Goal: Information Seeking & Learning: Learn about a topic

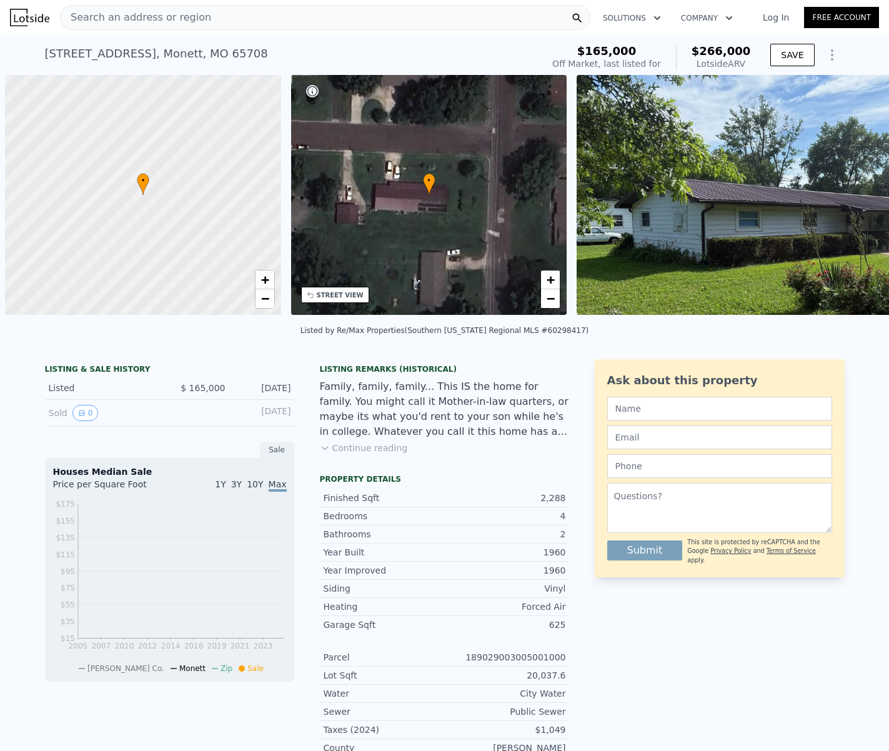
scroll to position [0, 5]
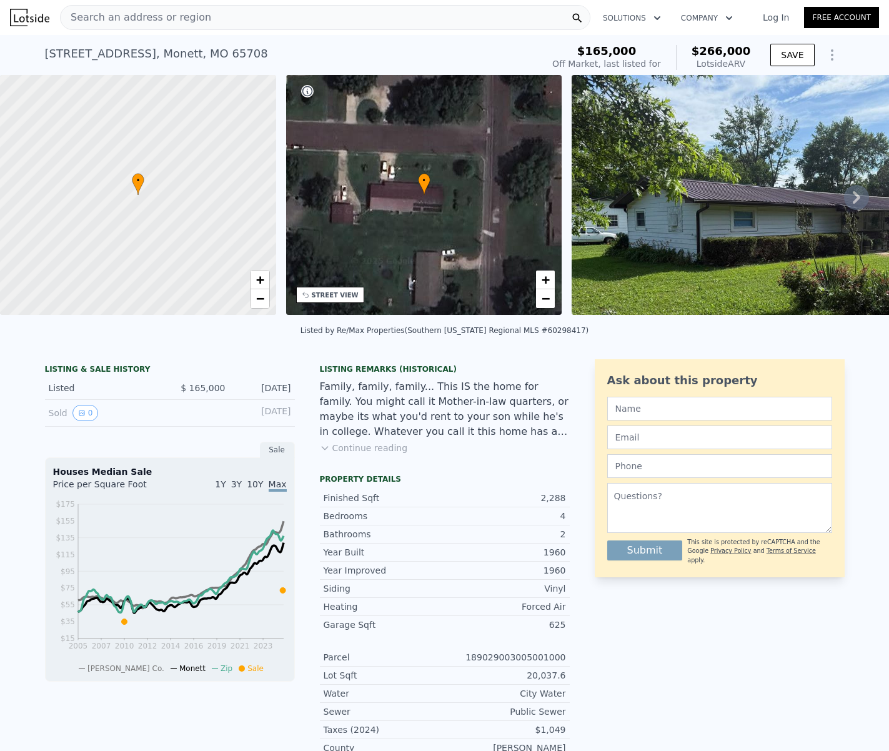
click at [98, 16] on span "Search an address or region" at bounding box center [136, 17] width 151 height 15
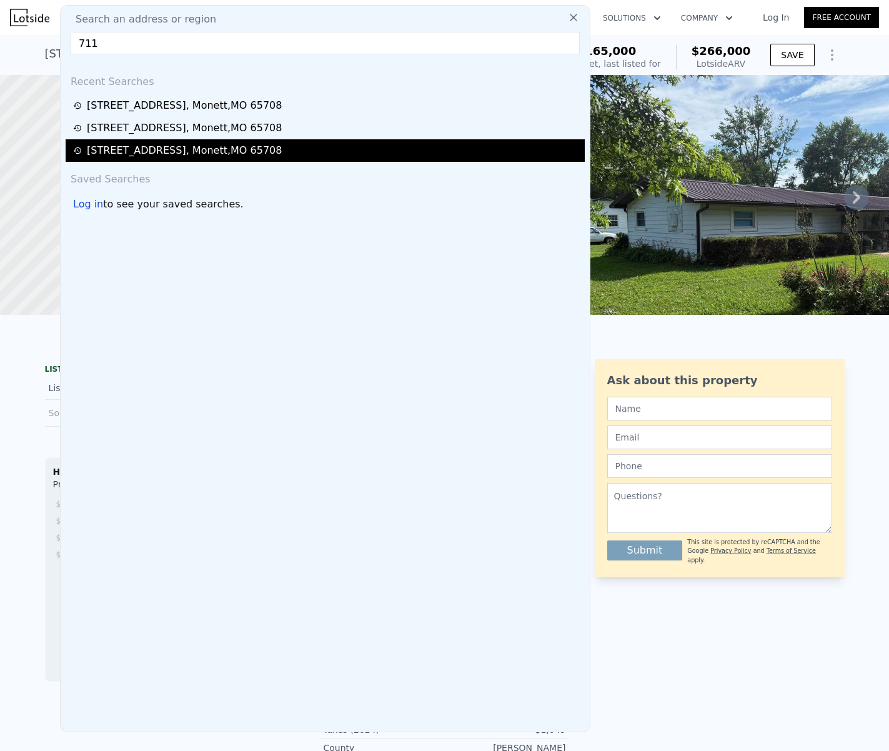
type input "711"
click at [209, 155] on div "[STREET_ADDRESS]" at bounding box center [184, 150] width 195 height 15
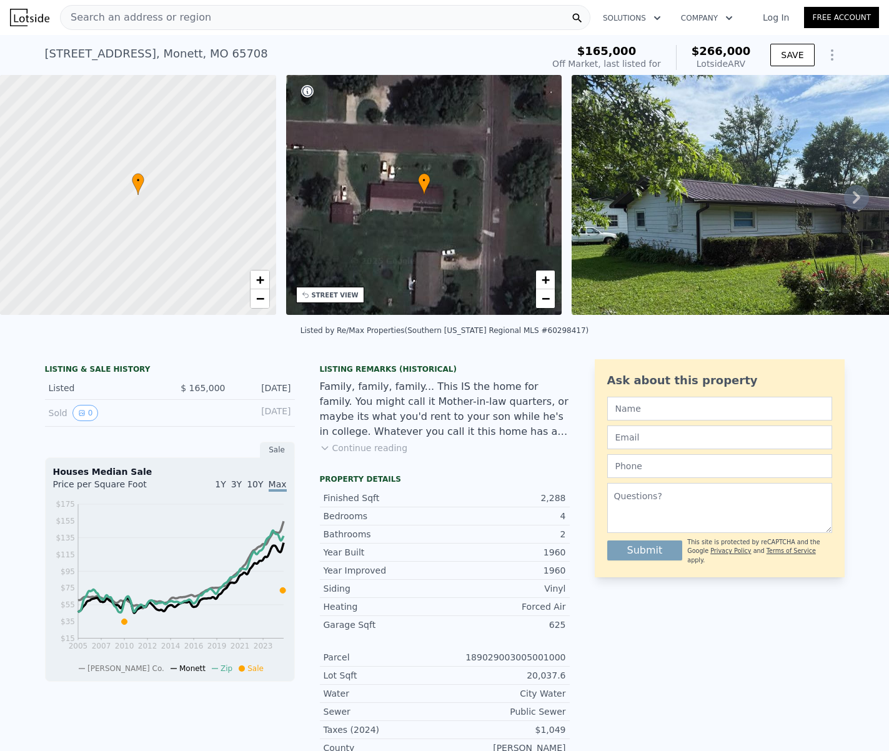
type input "2"
type input "3"
type input "1"
type input "2.5"
type input "1236"
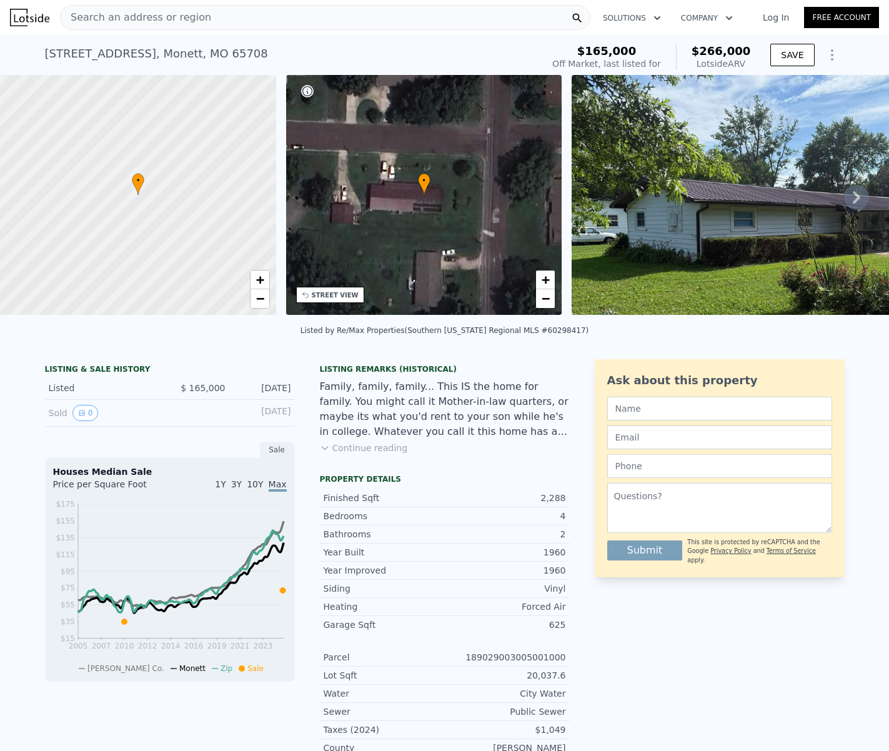
type input "2281"
type input "6534"
type input "16552.8"
checkbox input "false"
type input "$ 181,000"
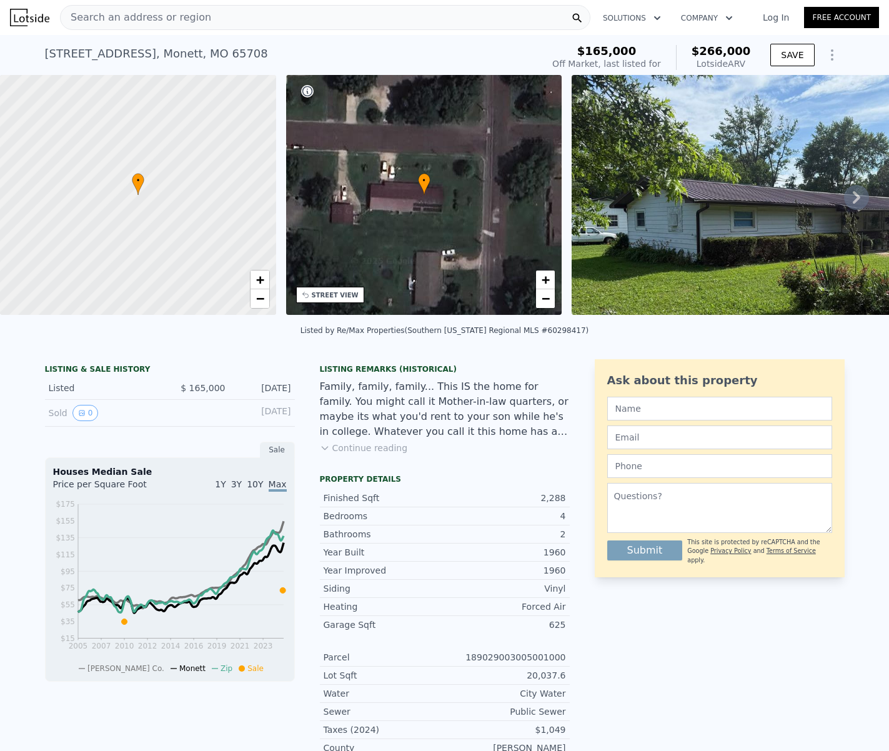
type input "5"
type input "-$ 1,091"
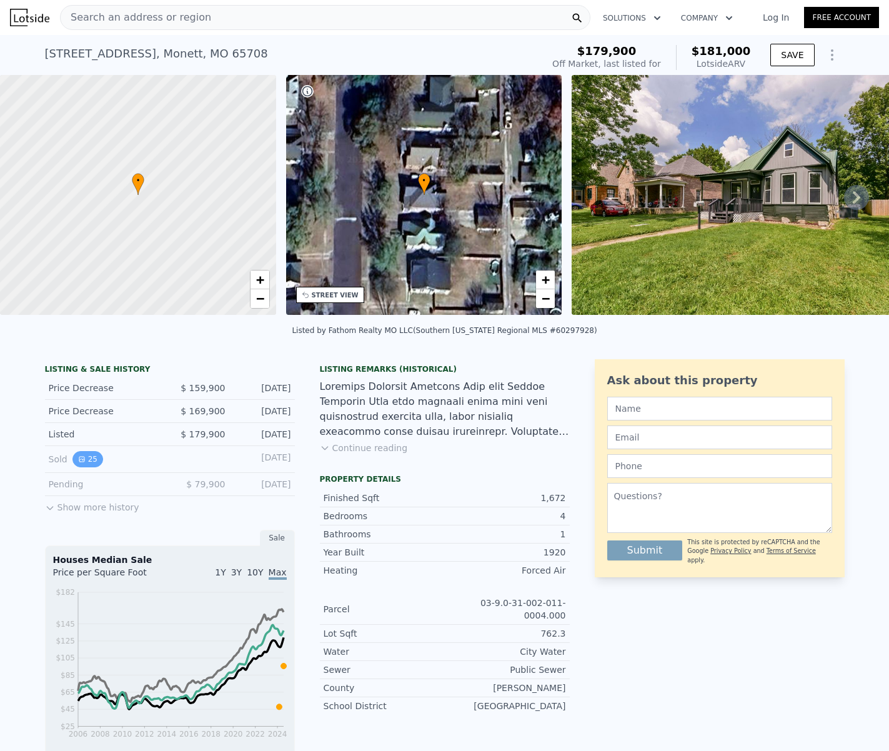
click at [83, 466] on button "25" at bounding box center [87, 459] width 31 height 16
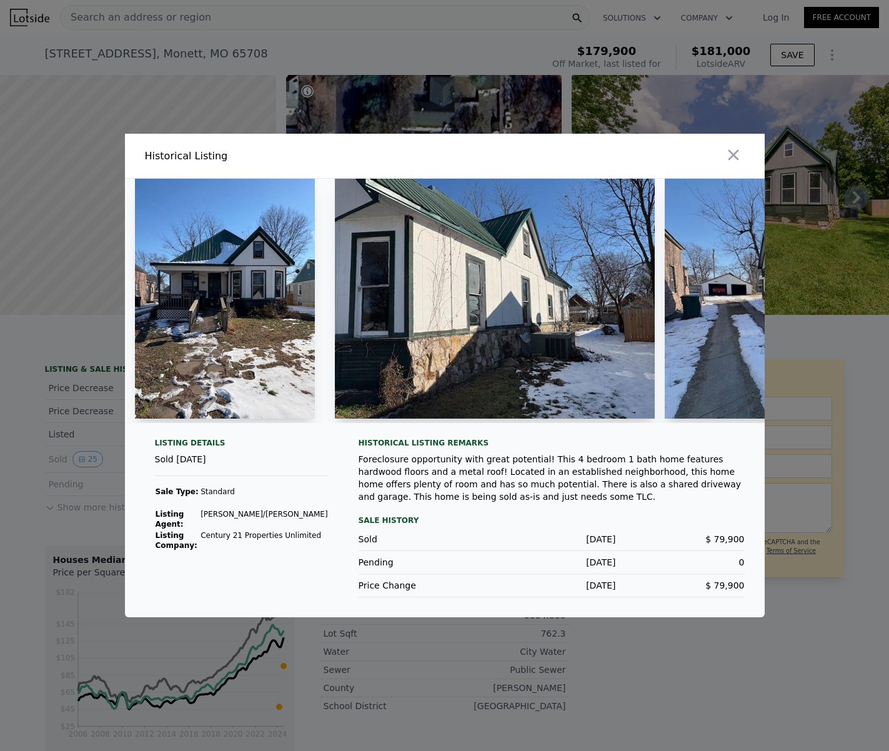
click at [251, 294] on img at bounding box center [225, 299] width 180 height 240
click at [399, 348] on img at bounding box center [495, 299] width 320 height 240
click at [283, 287] on img at bounding box center [225, 299] width 180 height 240
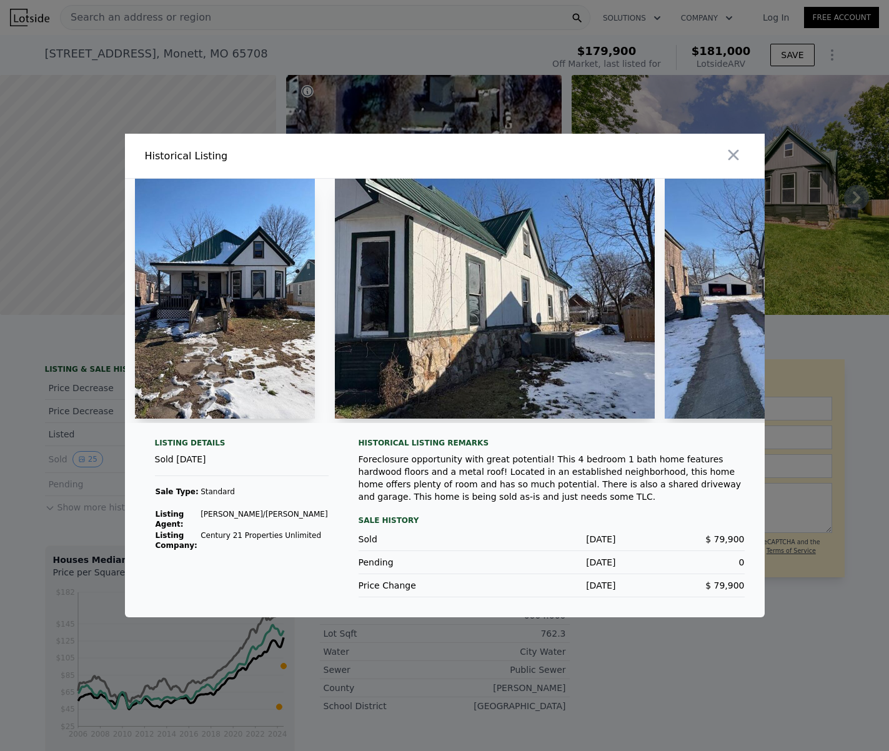
click at [454, 295] on img at bounding box center [495, 299] width 320 height 240
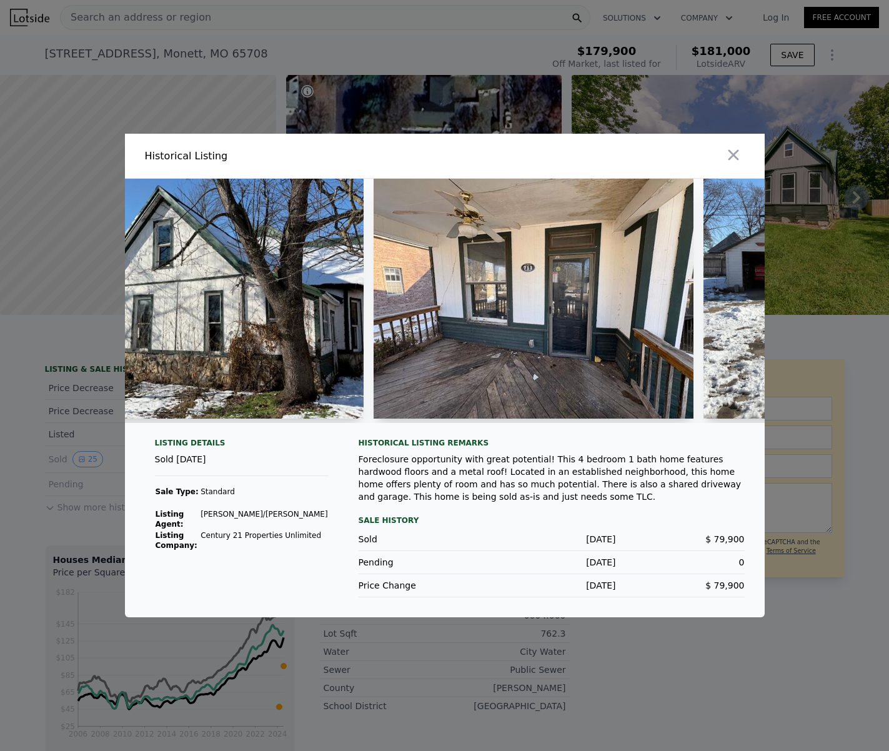
scroll to position [0, 1566]
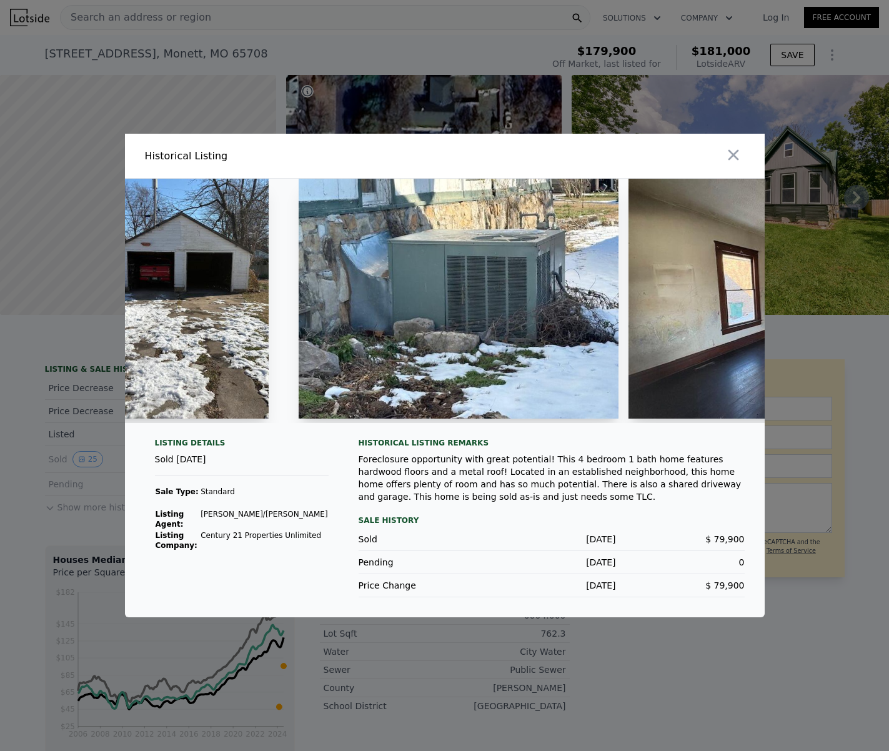
click at [233, 350] on img at bounding box center [179, 299] width 180 height 240
click at [449, 316] on img at bounding box center [459, 299] width 320 height 240
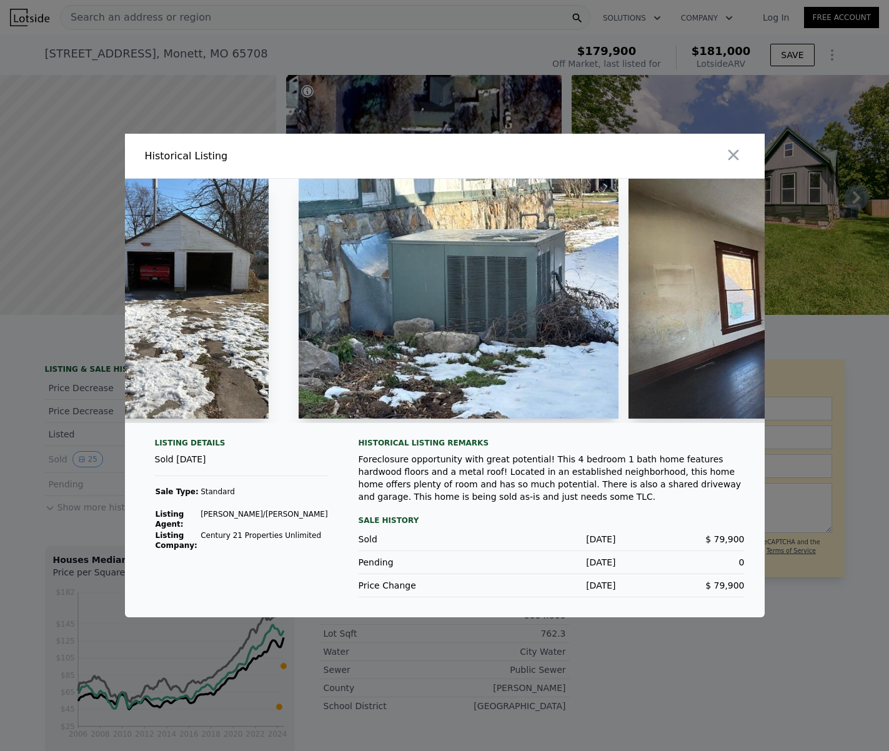
click at [449, 316] on img at bounding box center [459, 299] width 320 height 240
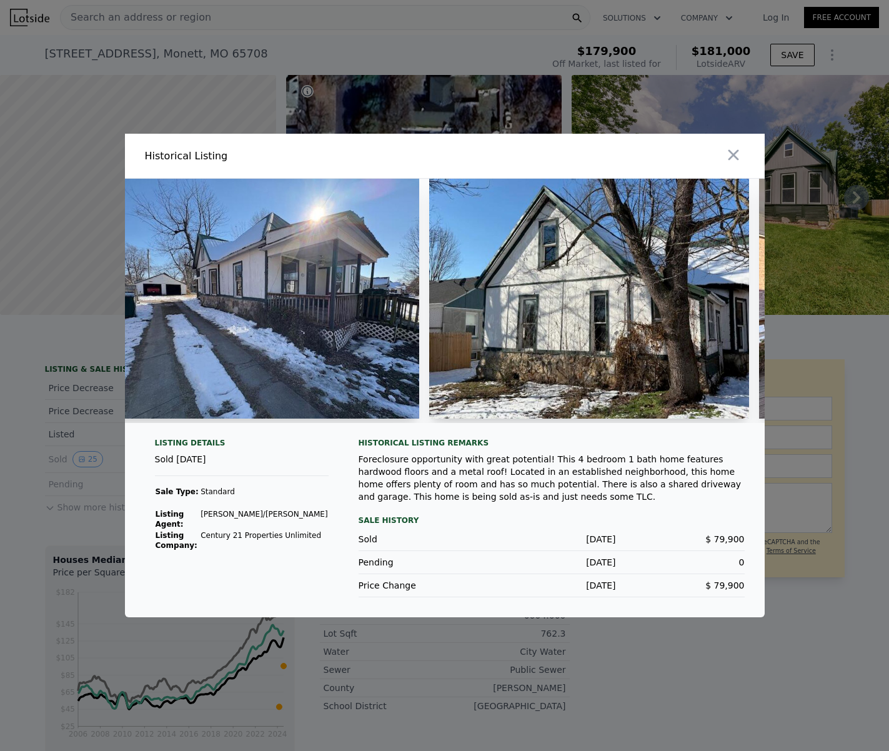
scroll to position [0, 0]
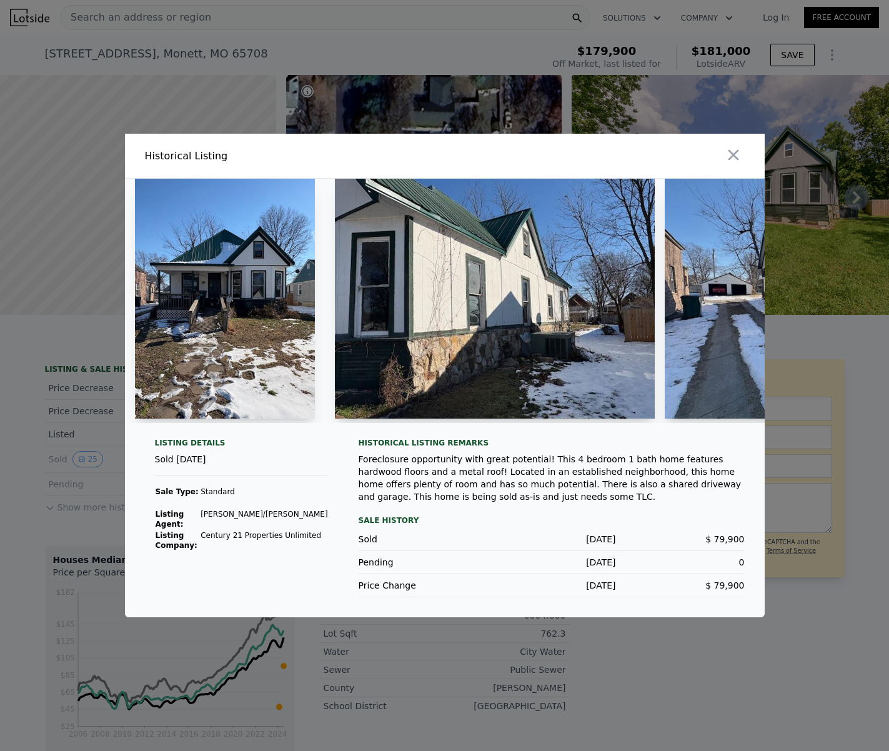
click at [244, 314] on img at bounding box center [225, 299] width 180 height 240
click at [381, 296] on img at bounding box center [495, 299] width 320 height 240
click at [379, 314] on img at bounding box center [495, 299] width 320 height 240
click at [730, 153] on icon "button" at bounding box center [733, 155] width 11 height 11
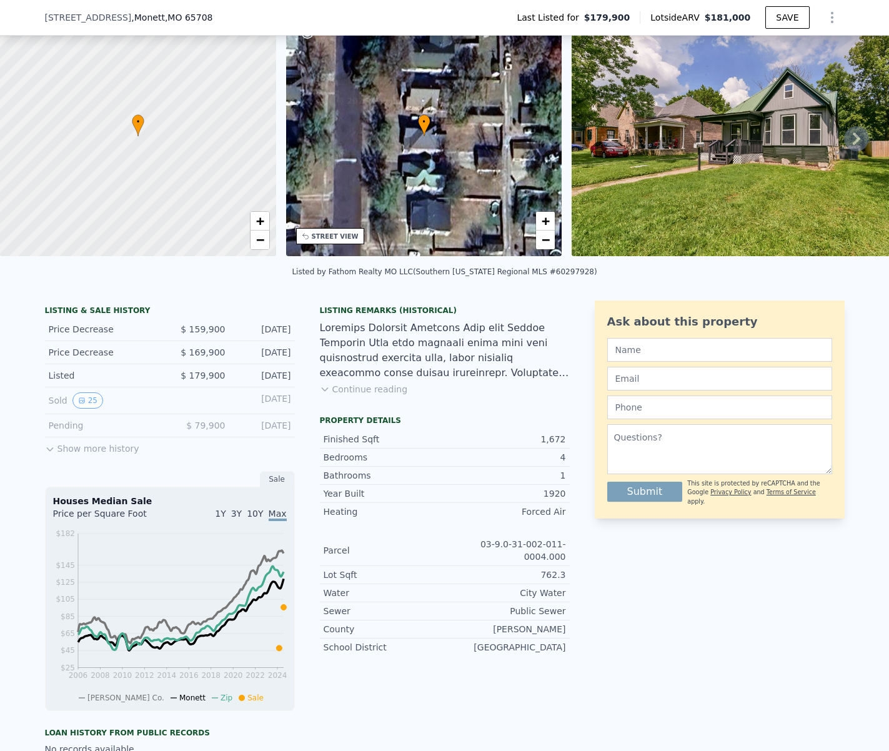
scroll to position [64, 0]
